Goal: Task Accomplishment & Management: Manage account settings

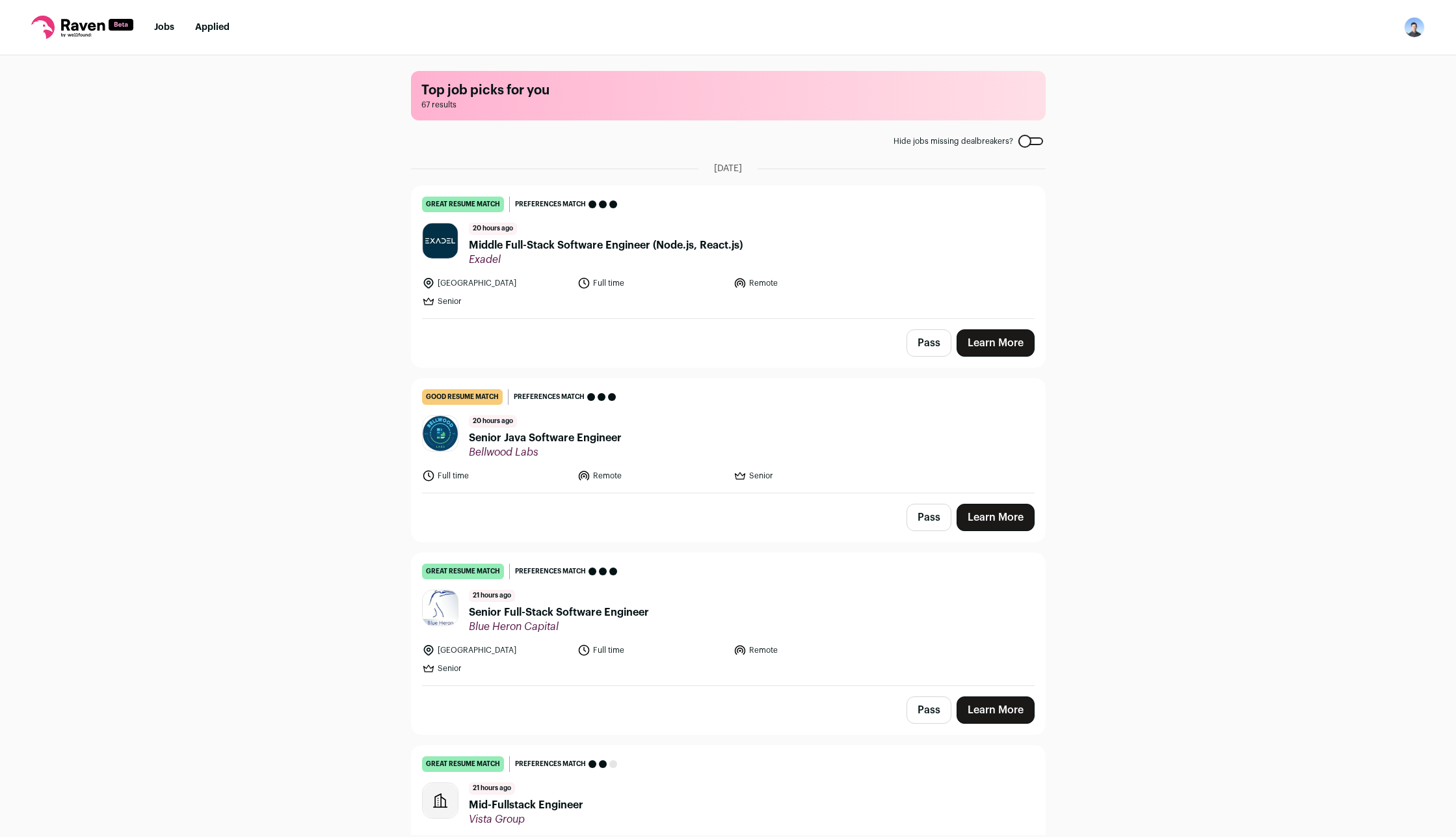
drag, startPoint x: 1420, startPoint y: 25, endPoint x: 1364, endPoint y: 110, distance: 101.8
click at [1420, 26] on img "Open dropdown" at bounding box center [1414, 27] width 21 height 21
click at [1339, 71] on link "Settings" at bounding box center [1352, 60] width 144 height 31
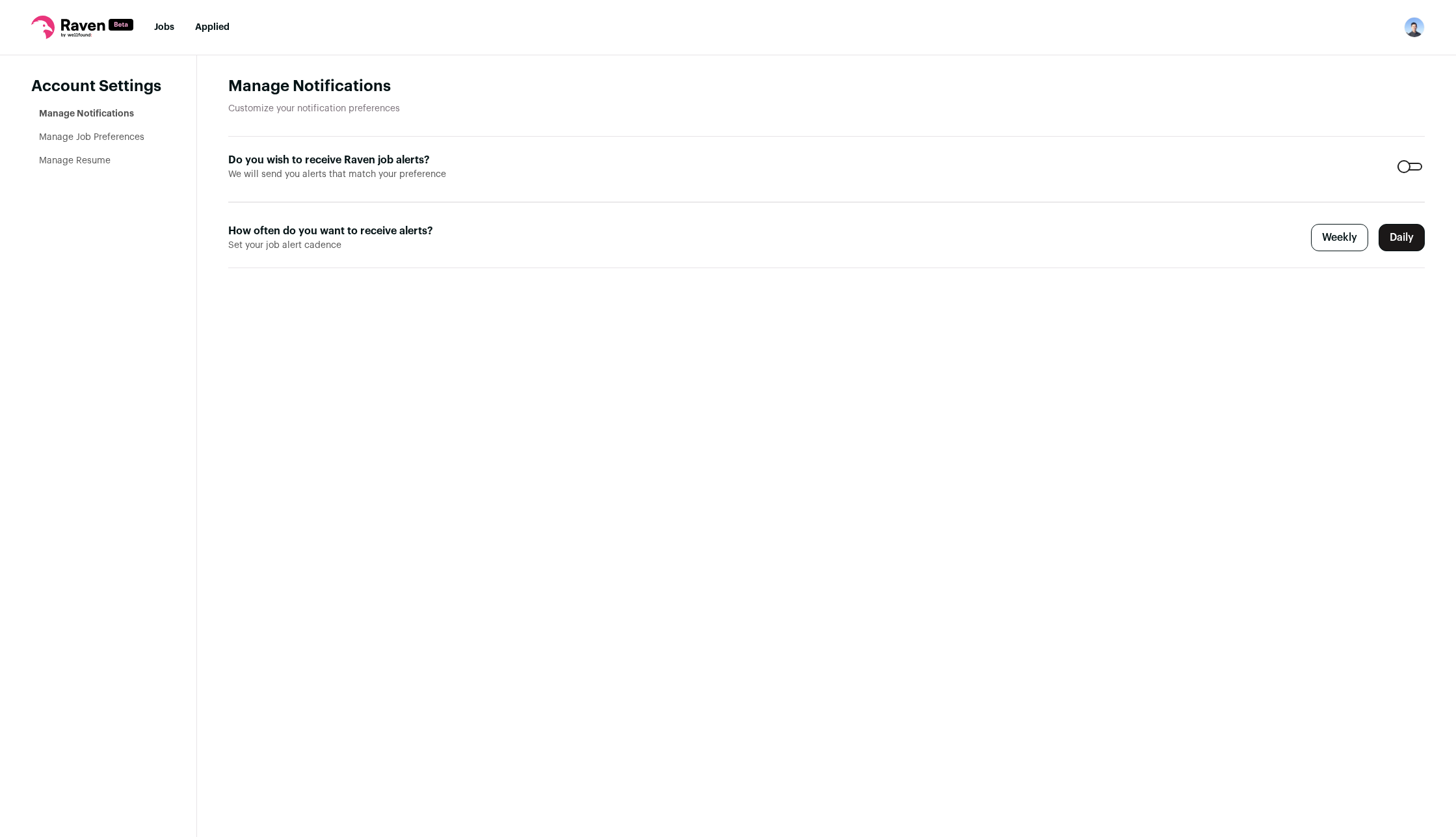
click at [93, 137] on link "Manage Job Preferences" at bounding box center [91, 137] width 105 height 9
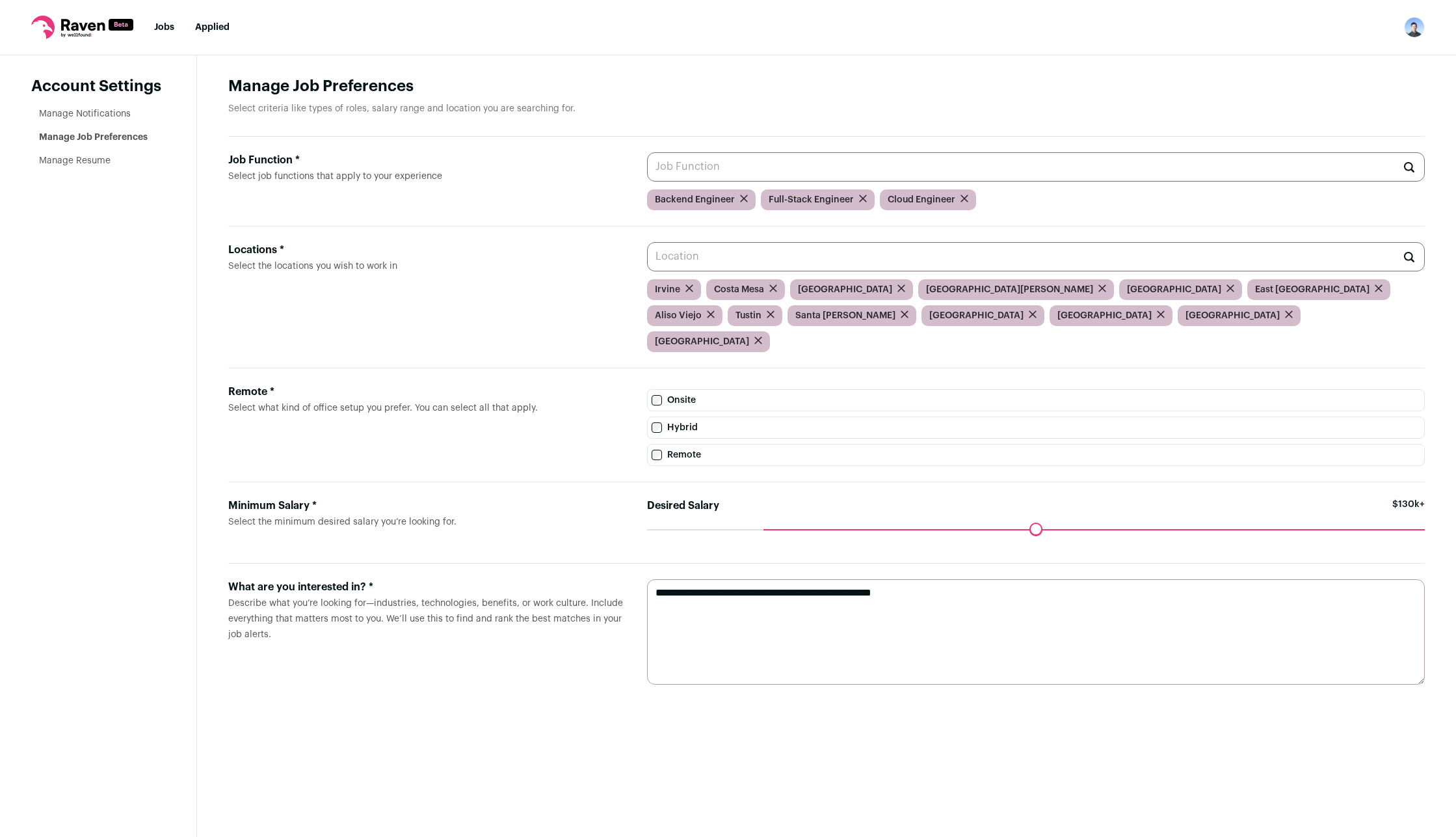
click at [68, 162] on link "Manage Resume" at bounding box center [74, 161] width 71 height 9
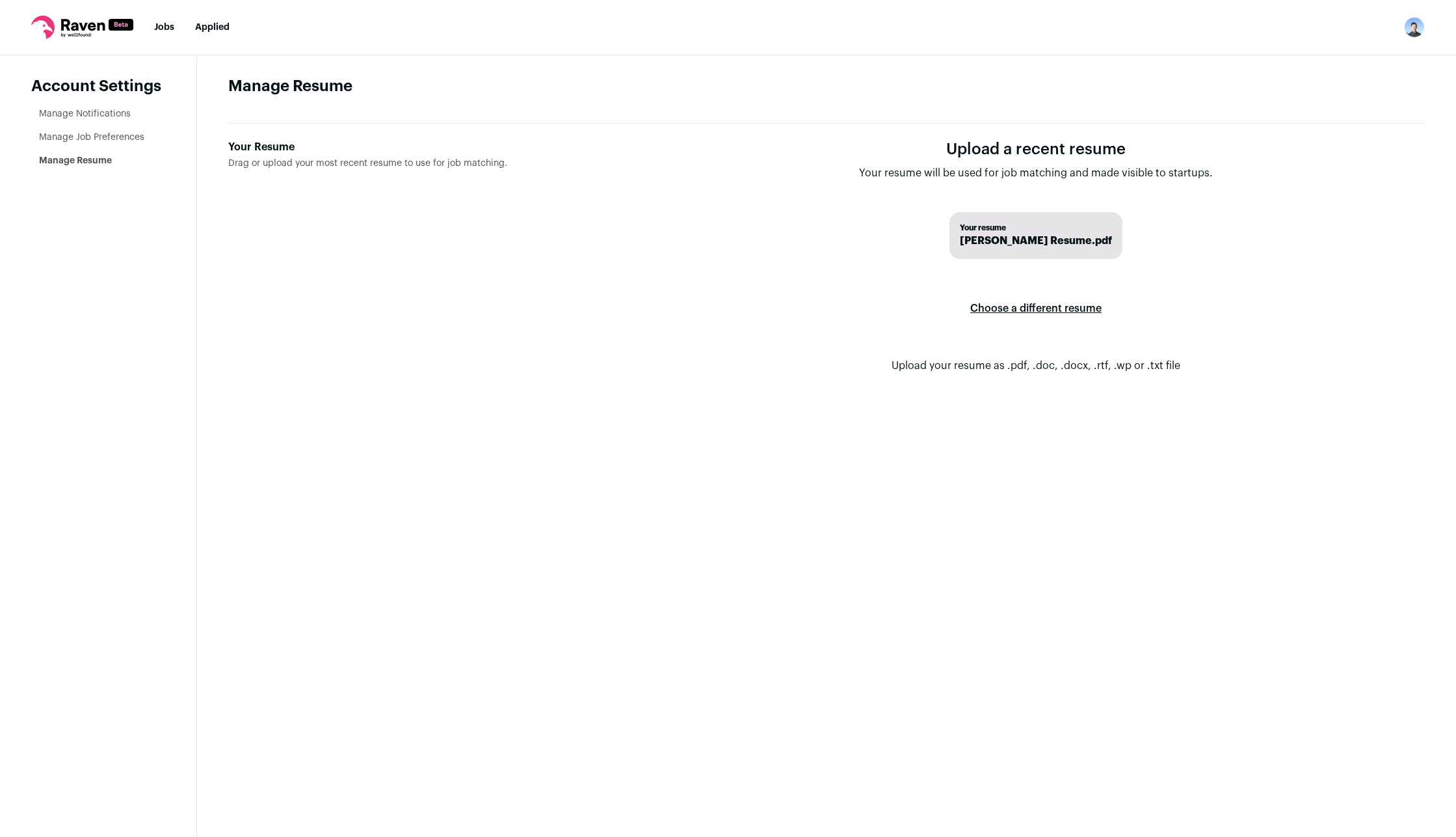
click at [1028, 240] on span "[PERSON_NAME] Resume.pdf" at bounding box center [1036, 240] width 152 height 16
click at [1041, 315] on label "Choose a different resume" at bounding box center [1036, 308] width 131 height 36
click at [0, 0] on input "Your Resume Drag or upload your most recent resume to use for job matching." at bounding box center [0, 0] width 0 height 0
click at [171, 26] on link "Jobs" at bounding box center [164, 27] width 20 height 9
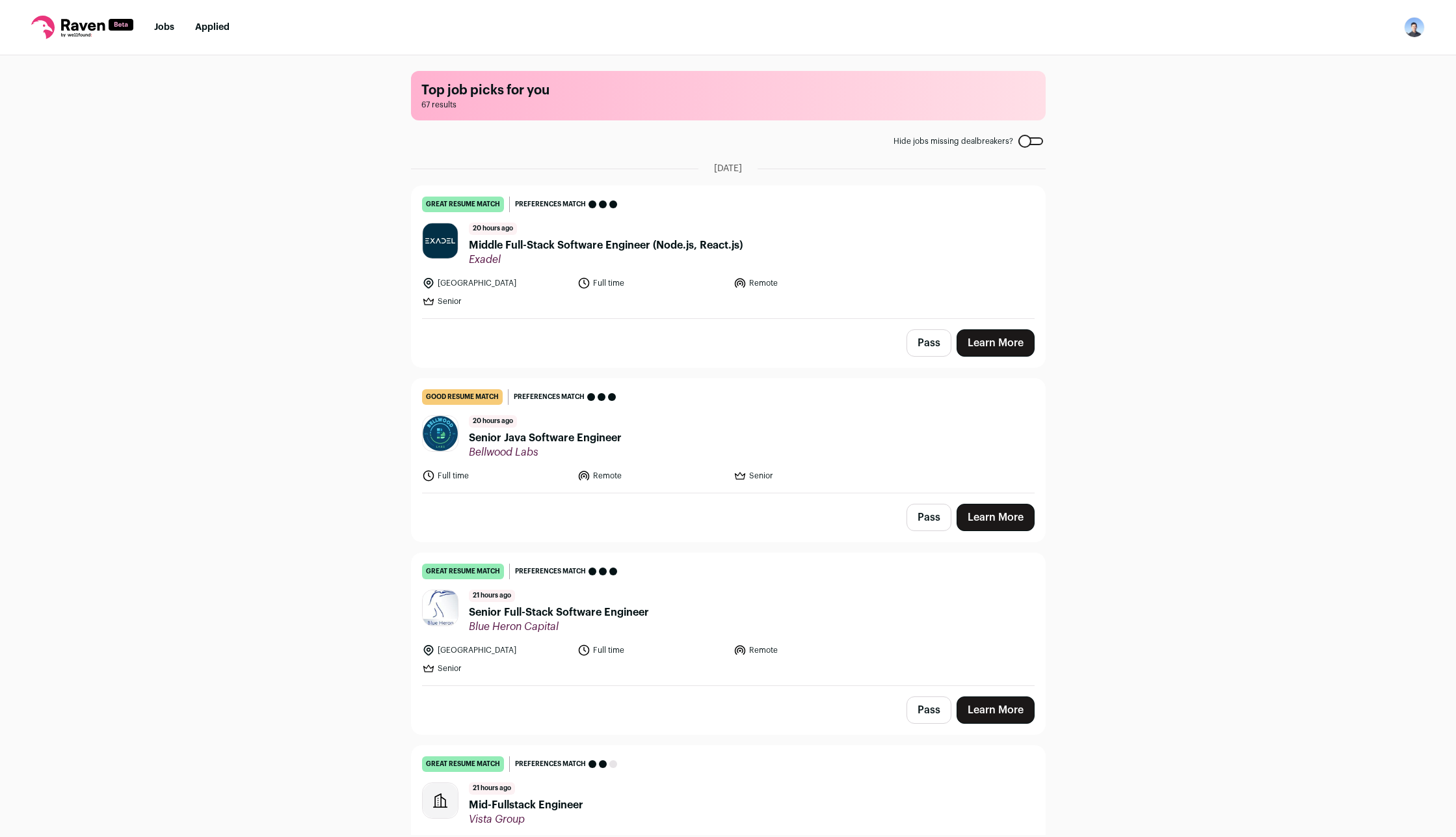
click at [993, 350] on link "Learn More" at bounding box center [996, 343] width 78 height 28
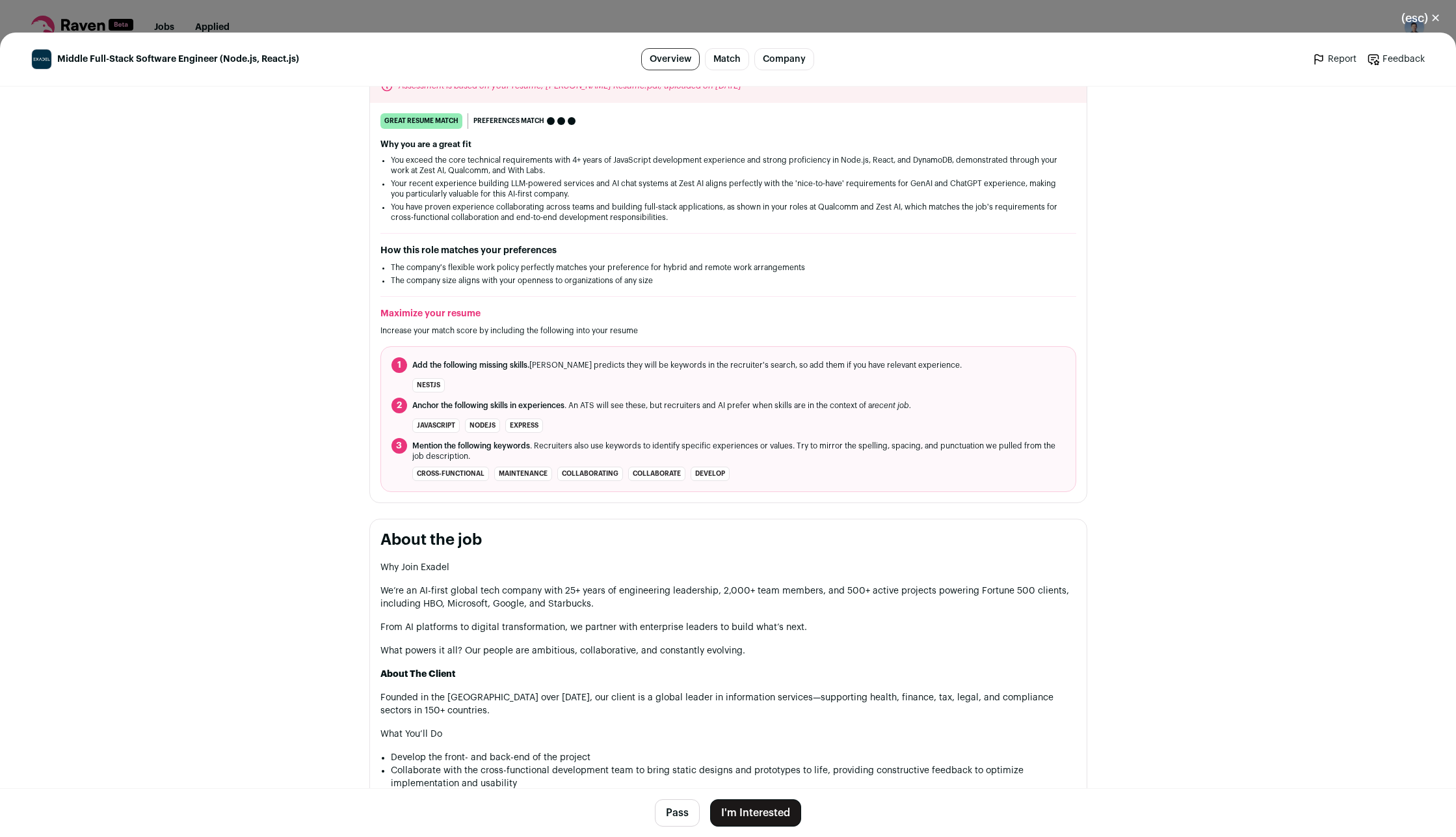
scroll to position [261, 0]
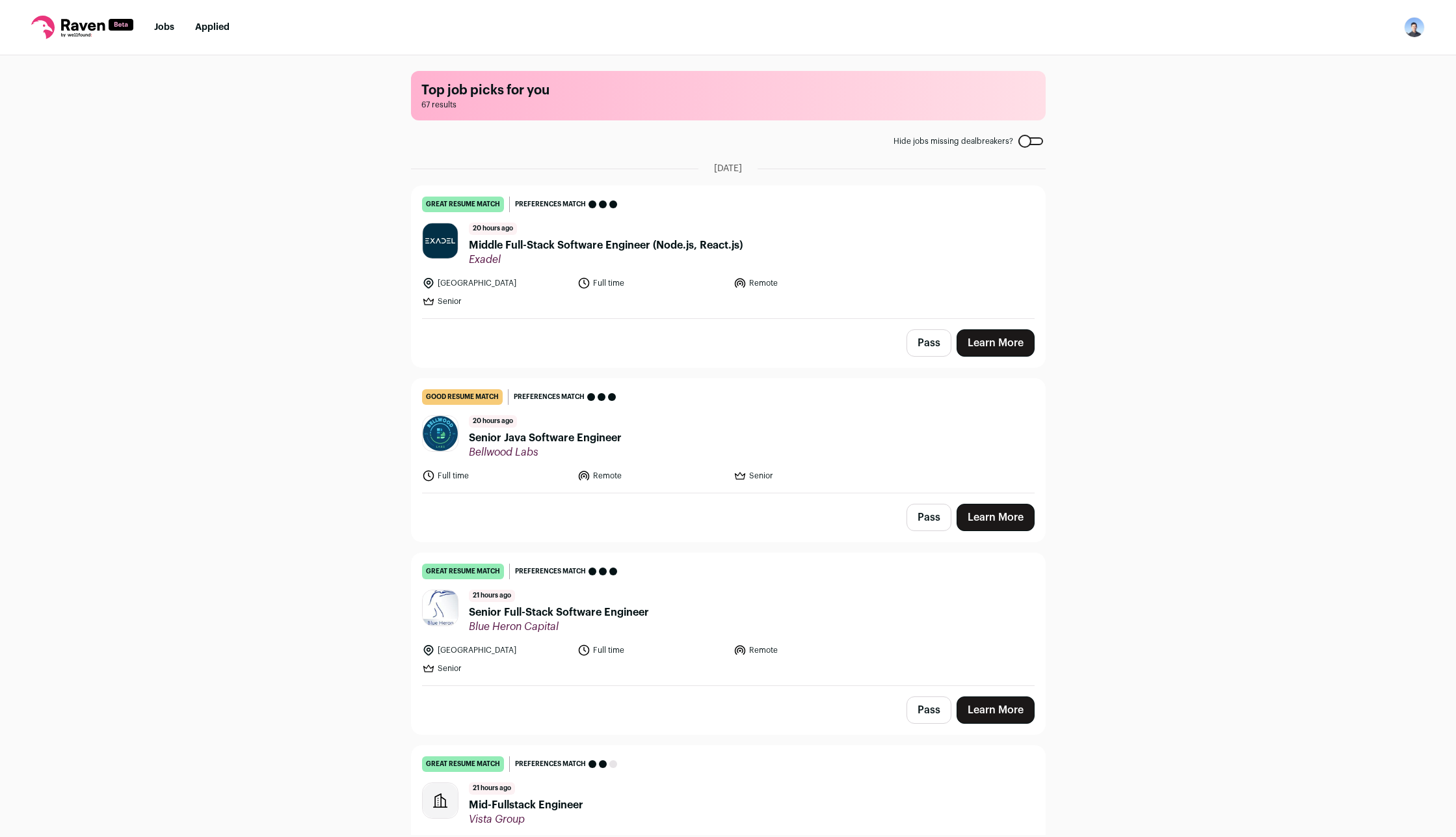
click at [988, 521] on link "Learn More" at bounding box center [996, 517] width 78 height 28
click at [995, 715] on link "Learn More" at bounding box center [996, 709] width 78 height 28
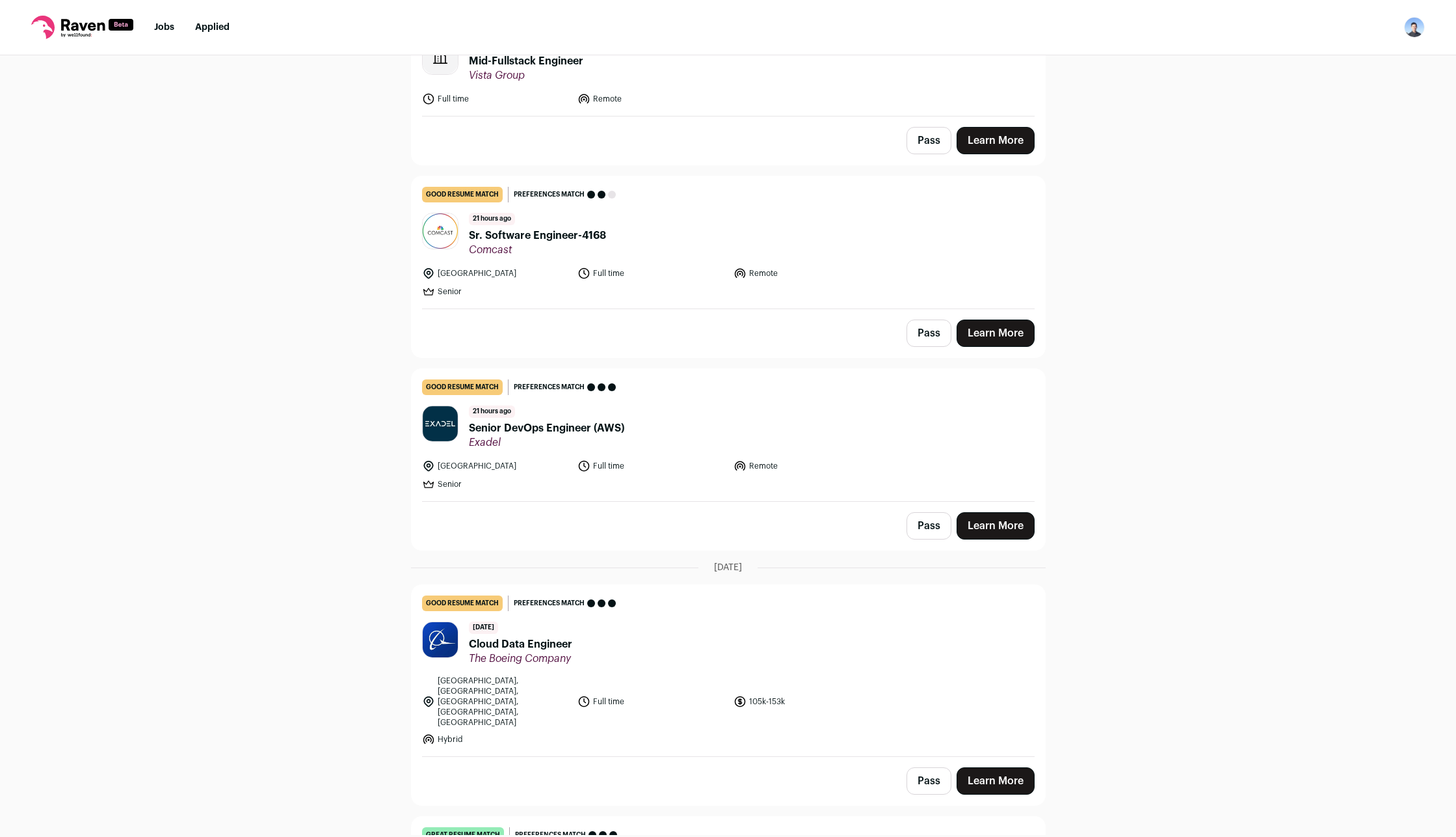
scroll to position [781, 0]
